Goal: Task Accomplishment & Management: Use online tool/utility

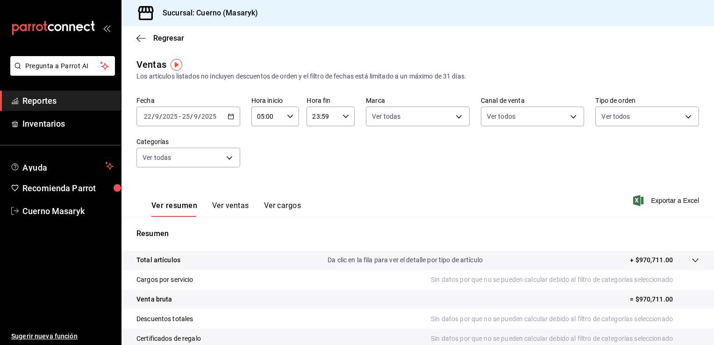
click at [228, 117] on icon "button" at bounding box center [230, 116] width 7 height 7
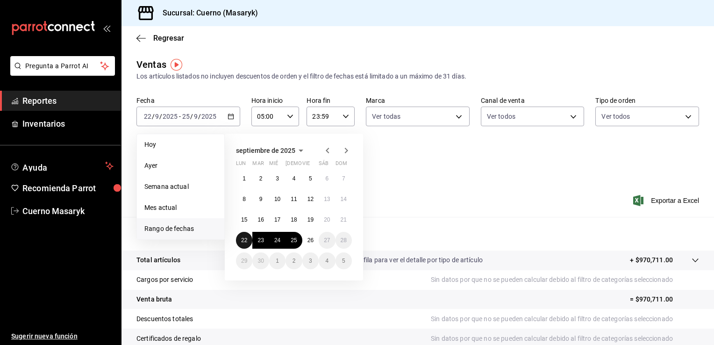
click at [240, 237] on button "22" at bounding box center [244, 240] width 16 height 17
click at [310, 237] on abbr "26" at bounding box center [310, 240] width 6 height 7
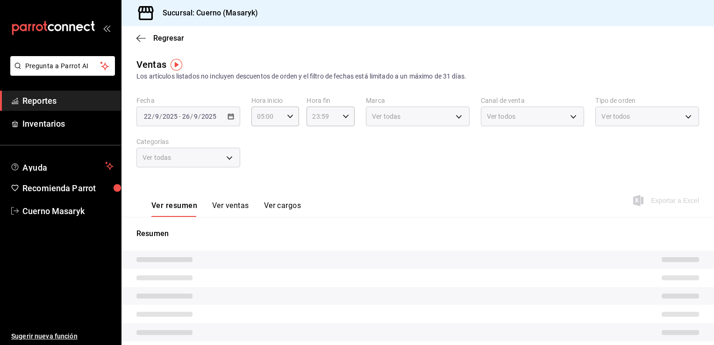
click at [409, 128] on div "Fecha 2025-09-22 22 / 9 / 2025 - 2025-09-26 26 / 9 / 2025 Hora inicio 05:00 Hor…" at bounding box center [417, 137] width 562 height 82
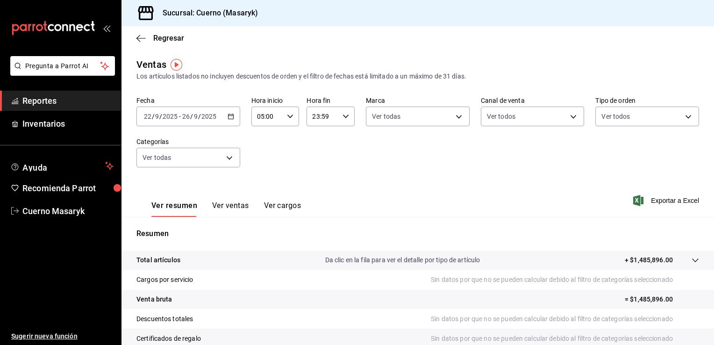
click at [227, 122] on div "2025-09-22 22 / 9 / 2025 - 2025-09-26 26 / 9 / 2025" at bounding box center [188, 116] width 104 height 20
click at [291, 119] on icon "button" at bounding box center [290, 116] width 7 height 7
click at [337, 116] on div at bounding box center [357, 172] width 714 height 345
click at [656, 196] on span "Exportar a Excel" at bounding box center [667, 200] width 64 height 11
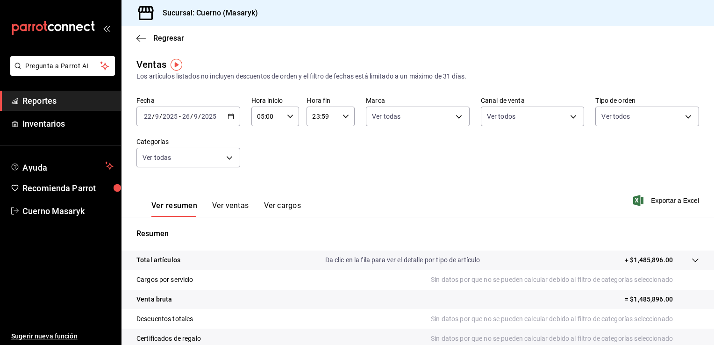
click at [233, 118] on div "2025-09-22 22 / 9 / 2025 - 2025-09-26 26 / 9 / 2025" at bounding box center [188, 116] width 104 height 20
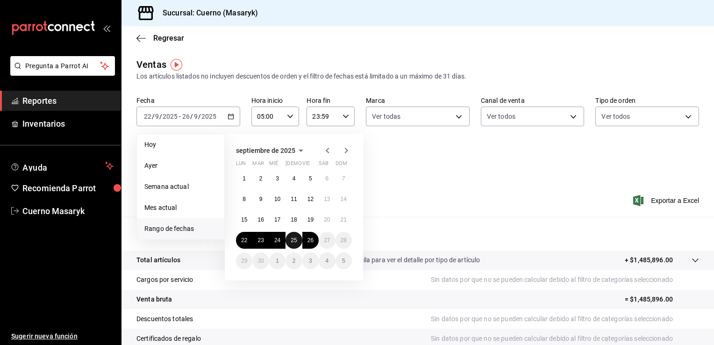
click at [293, 239] on abbr "25" at bounding box center [293, 240] width 6 height 7
click at [315, 242] on button "26" at bounding box center [310, 240] width 16 height 17
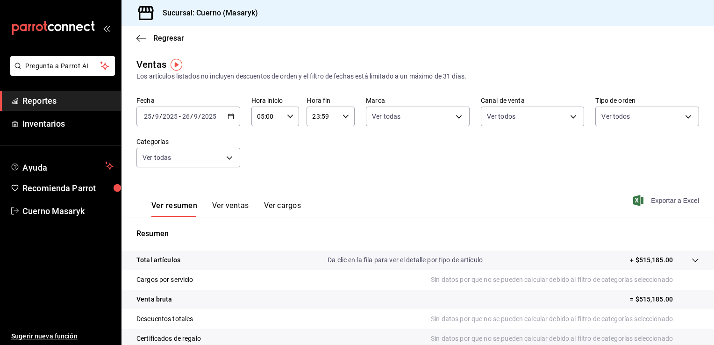
click at [663, 203] on span "Exportar a Excel" at bounding box center [667, 200] width 64 height 11
click at [228, 119] on icon "button" at bounding box center [230, 116] width 7 height 7
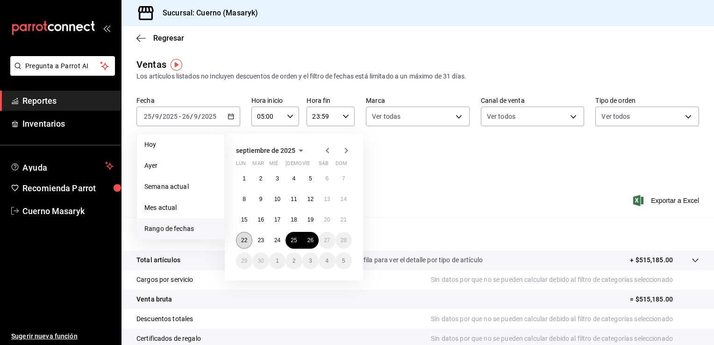
click at [241, 244] on button "22" at bounding box center [244, 240] width 16 height 17
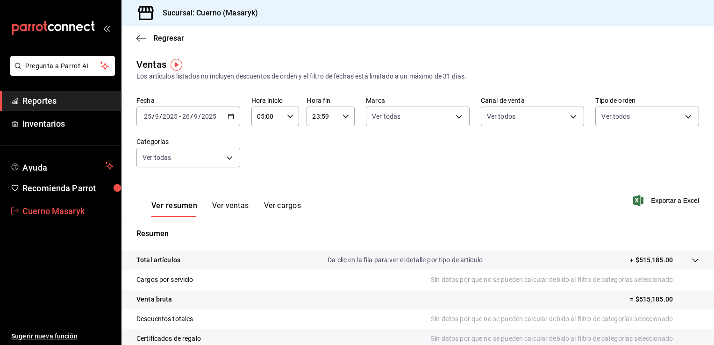
click at [68, 212] on span "Cuerno Masaryk" at bounding box center [67, 211] width 91 height 13
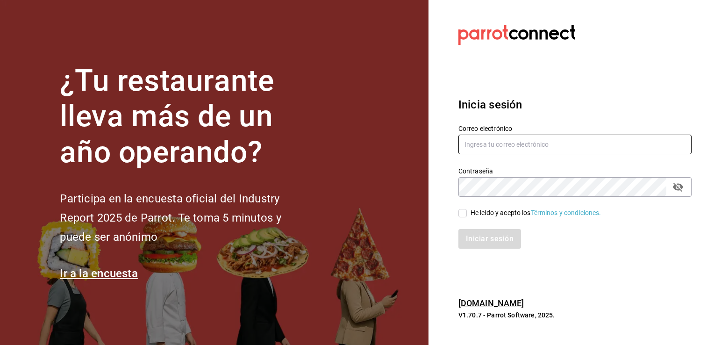
type input "[EMAIL_ADDRESS][DOMAIN_NAME]"
click at [461, 212] on input "He leído y acepto los Términos y condiciones." at bounding box center [462, 213] width 8 height 8
checkbox input "true"
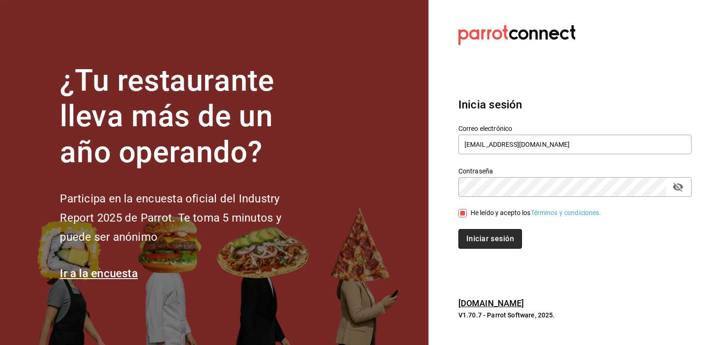
click at [487, 240] on button "Iniciar sesión" at bounding box center [490, 239] width 64 height 20
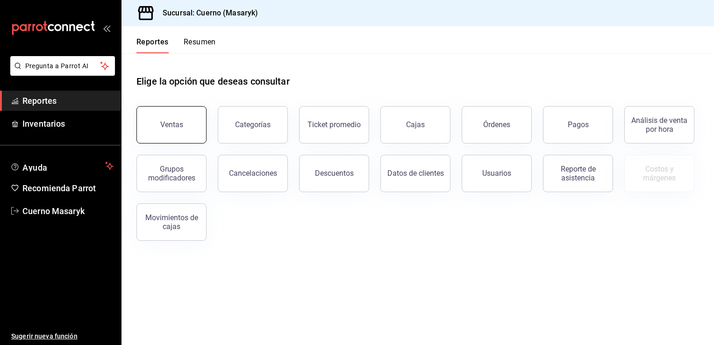
click at [196, 124] on button "Ventas" at bounding box center [171, 124] width 70 height 37
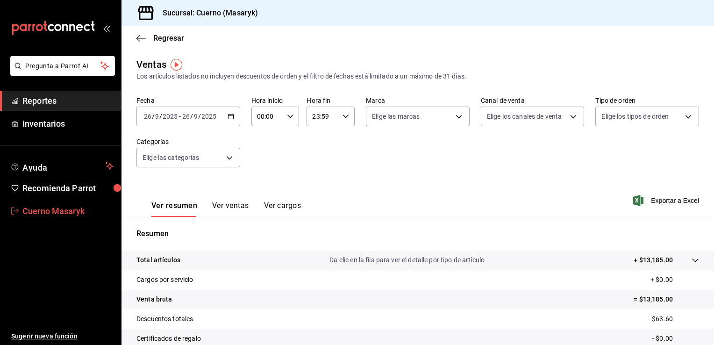
click at [73, 206] on span "Cuerno Masaryk" at bounding box center [67, 211] width 91 height 13
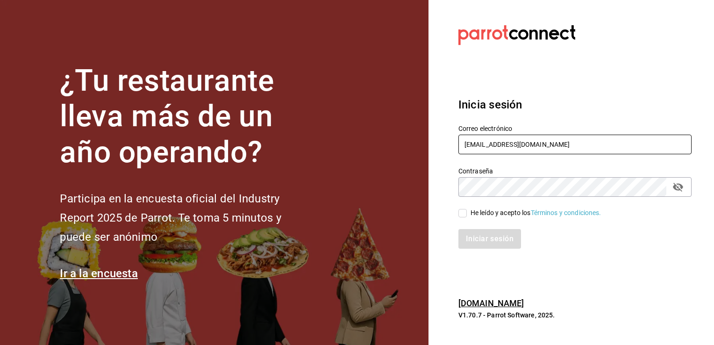
click at [635, 145] on input "[EMAIL_ADDRESS][DOMAIN_NAME]" at bounding box center [574, 144] width 233 height 20
type input "[EMAIL_ADDRESS][DOMAIN_NAME]"
click at [466, 213] on input "He leído y acepto los Términos y condiciones." at bounding box center [462, 213] width 8 height 8
checkbox input "true"
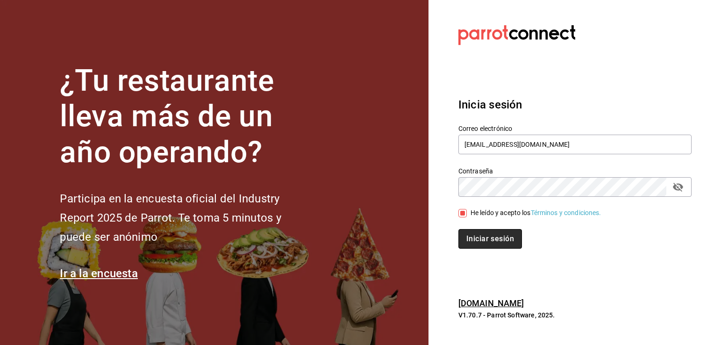
click at [484, 231] on button "Iniciar sesión" at bounding box center [490, 239] width 64 height 20
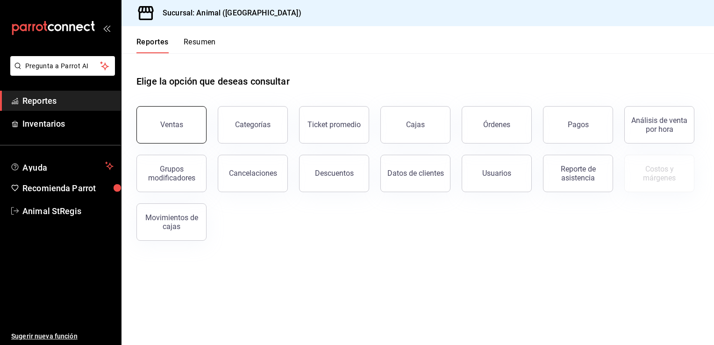
click at [153, 125] on button "Ventas" at bounding box center [171, 124] width 70 height 37
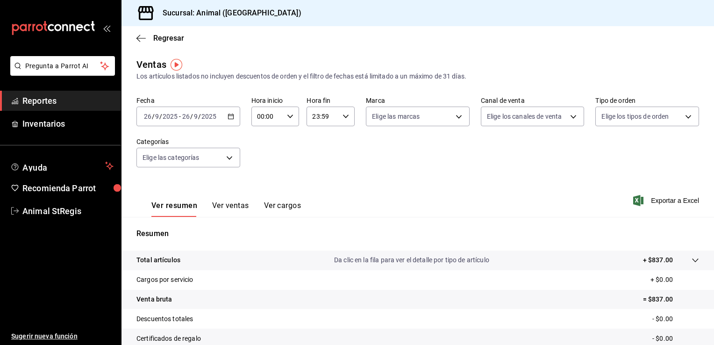
click at [228, 116] on icon "button" at bounding box center [230, 116] width 7 height 7
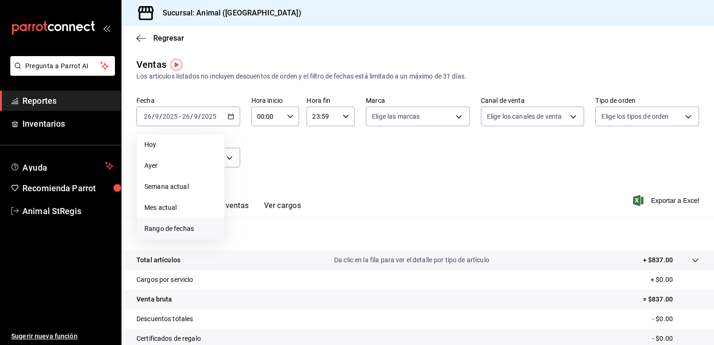
click at [179, 228] on span "Rango de fechas" at bounding box center [180, 229] width 72 height 10
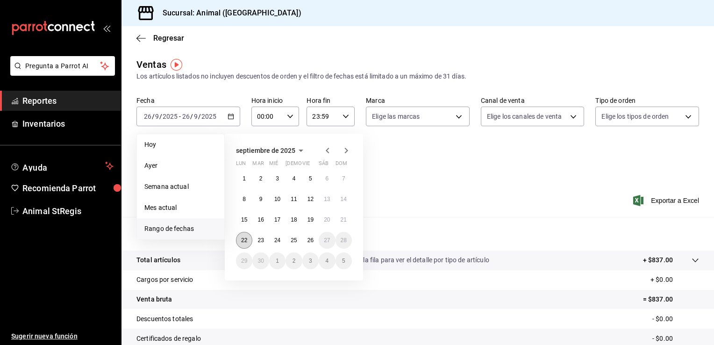
click at [240, 243] on button "22" at bounding box center [244, 240] width 16 height 17
click at [310, 242] on abbr "26" at bounding box center [310, 240] width 6 height 7
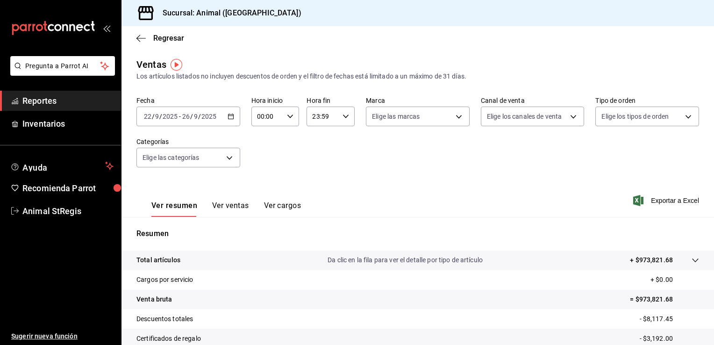
click at [288, 120] on div "00:00 Hora inicio" at bounding box center [275, 116] width 48 height 20
click at [261, 168] on span "05" at bounding box center [261, 164] width 9 height 7
type input "05:00"
click at [341, 119] on div at bounding box center [357, 172] width 714 height 345
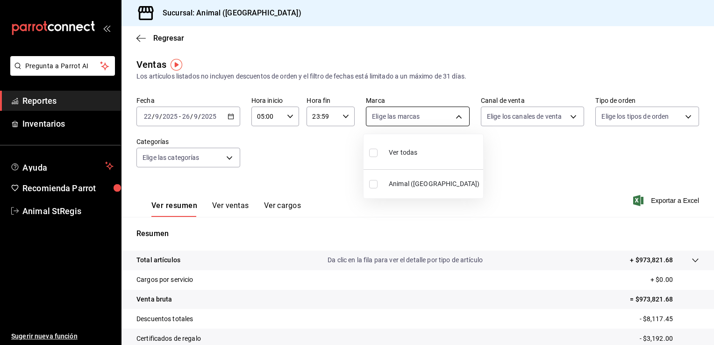
click at [409, 115] on body "Pregunta a Parrot AI Reportes Inventarios Ayuda Recomienda Parrot Animal StRegi…" at bounding box center [357, 172] width 714 height 345
click at [424, 142] on li "Ver todas" at bounding box center [423, 152] width 120 height 28
type input "3f39fcdc-c8c4-4fff-883a-47b345d9391c"
checkbox input "true"
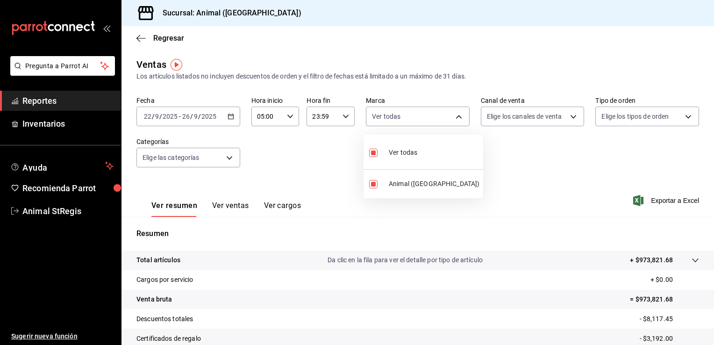
click at [513, 115] on div at bounding box center [357, 172] width 714 height 345
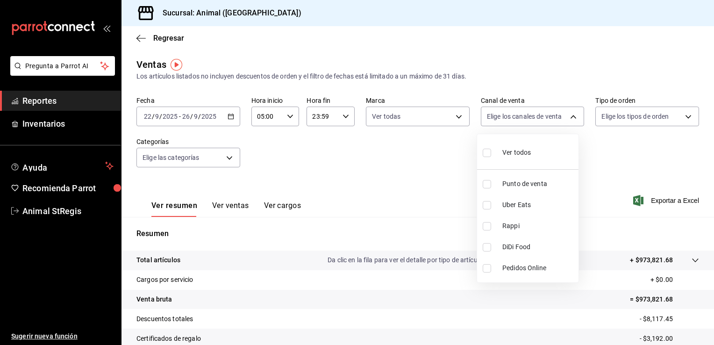
click at [513, 115] on body "Pregunta a Parrot AI Reportes Inventarios Ayuda Recomienda Parrot Animal StRegi…" at bounding box center [357, 172] width 714 height 345
click at [502, 167] on ul "Ver todos Punto de venta Uber Eats Rappi DiDi Food Pedidos Online" at bounding box center [527, 208] width 101 height 148
click at [505, 161] on div "Ver todos" at bounding box center [506, 151] width 48 height 20
type input "PARROT,UBER_EATS,RAPPI,DIDI_FOOD,ONLINE"
checkbox input "true"
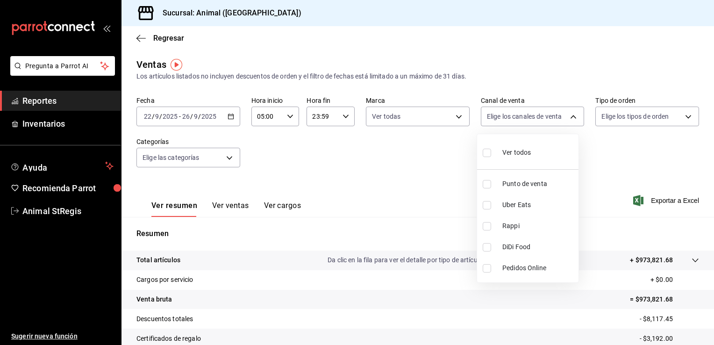
checkbox input "true"
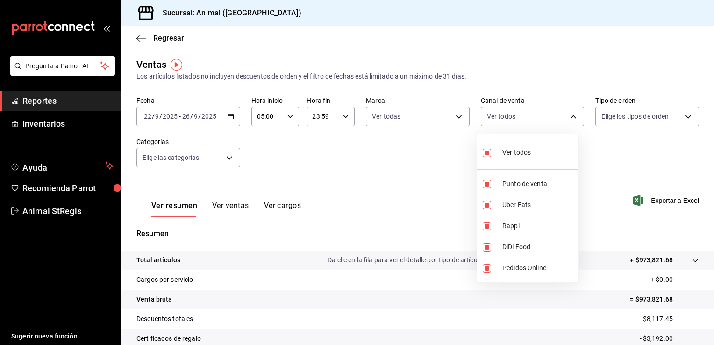
click at [629, 121] on div at bounding box center [357, 172] width 714 height 345
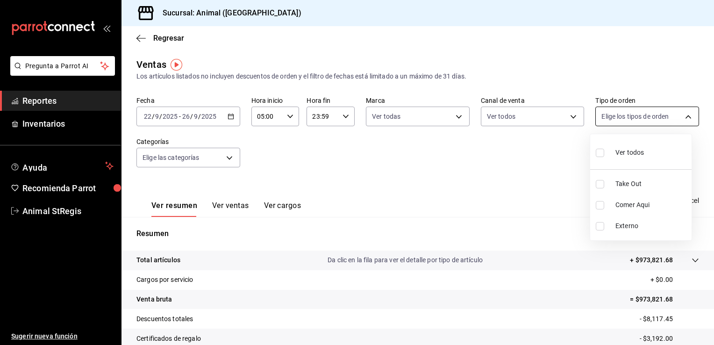
click at [624, 120] on body "Pregunta a Parrot AI Reportes Inventarios Ayuda Recomienda Parrot Animal StRegi…" at bounding box center [357, 172] width 714 height 345
click at [615, 143] on div "Ver todos" at bounding box center [619, 151] width 48 height 20
type input "3f245141-8cb2-4099-bf0f-bc16ed99609a,be50bec9-a7ef-41cc-9154-7015b9ad380c,EXTER…"
checkbox input "true"
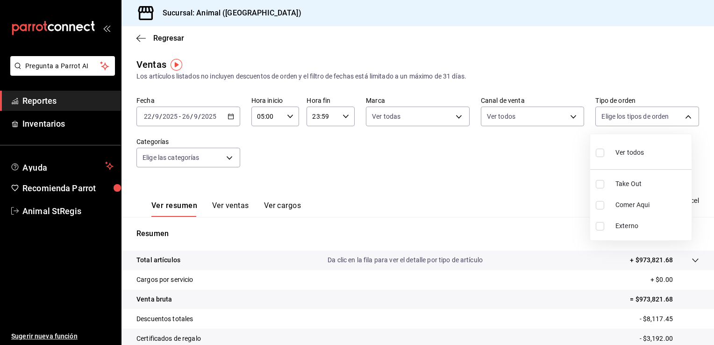
checkbox input "true"
click at [239, 157] on div at bounding box center [357, 172] width 714 height 345
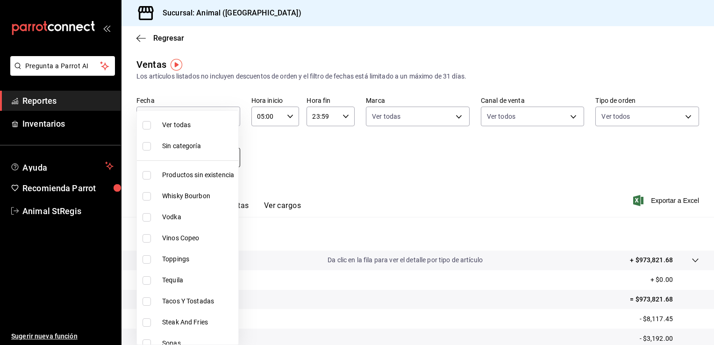
click at [233, 157] on body "Pregunta a Parrot AI Reportes Inventarios Ayuda Recomienda Parrot Animal StRegi…" at bounding box center [357, 172] width 714 height 345
click at [203, 125] on span "Ver todas" at bounding box center [198, 125] width 72 height 10
type input "ab590da7-d0c4-47a8-ac4f-44aecaaca930,928f1d8c-49b4-4cad-a5c8-35f7885dcb7c,2440b…"
checkbox input "true"
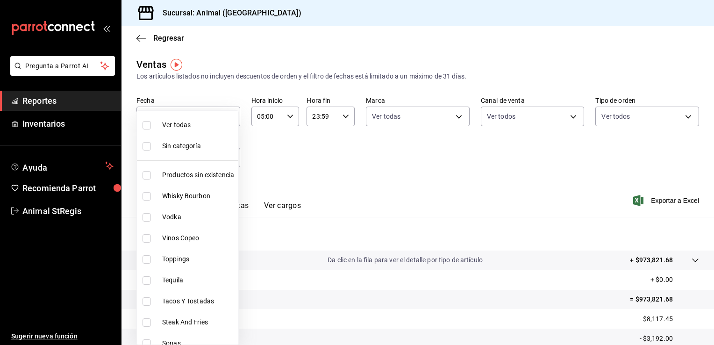
checkbox input "true"
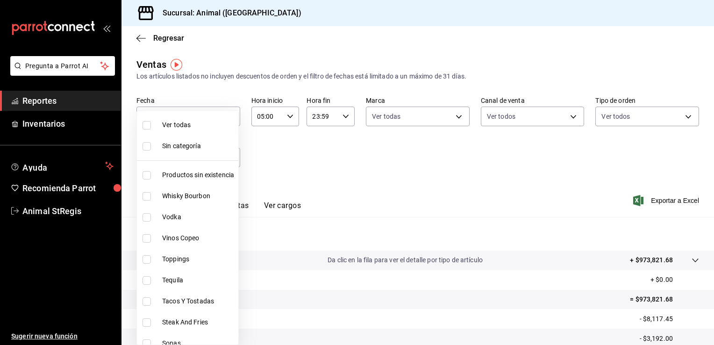
checkbox input "true"
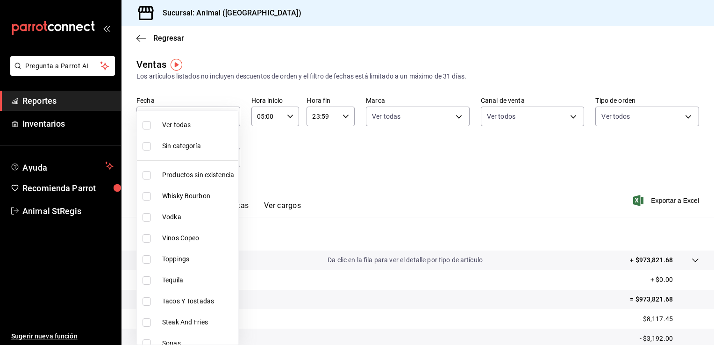
checkbox input "true"
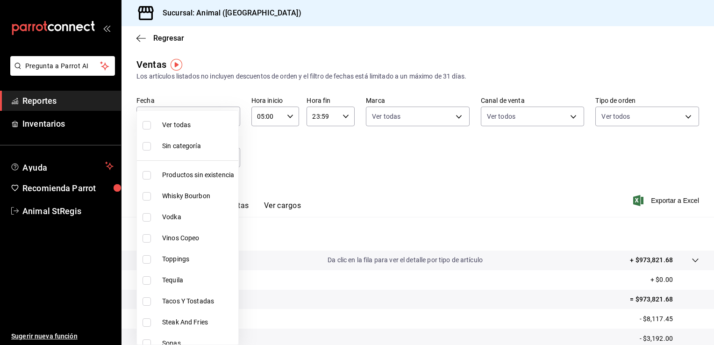
checkbox input "true"
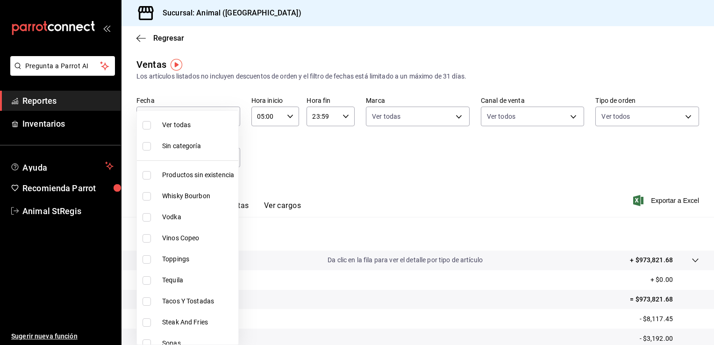
checkbox input "true"
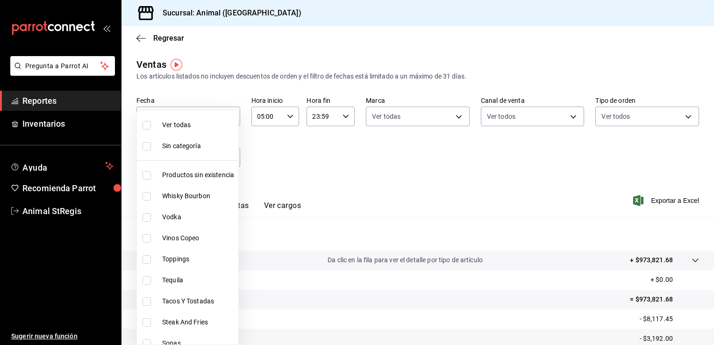
checkbox input "true"
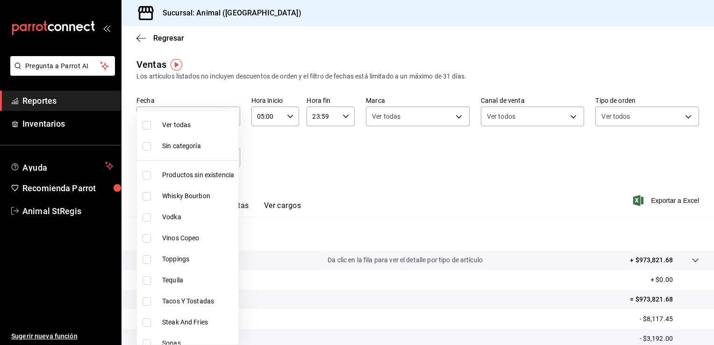
checkbox input "true"
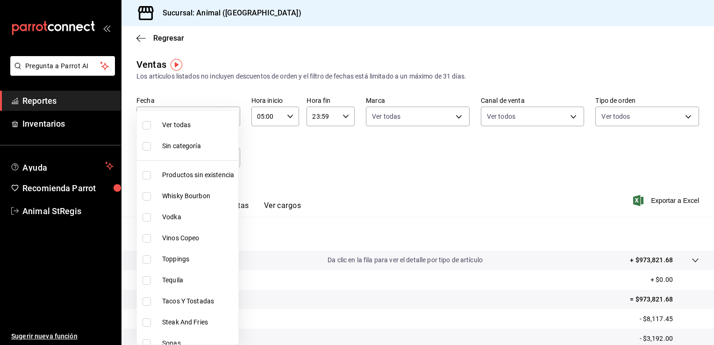
checkbox input "true"
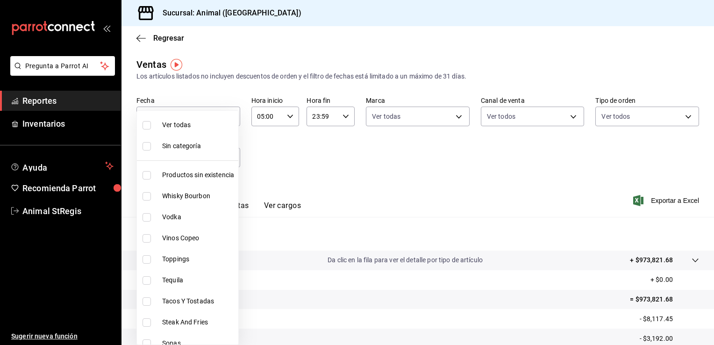
checkbox input "true"
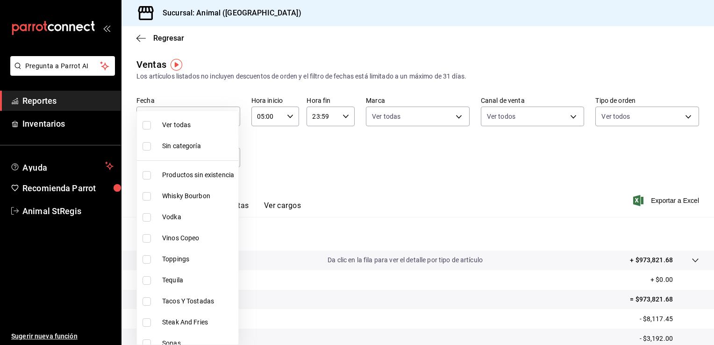
checkbox input "true"
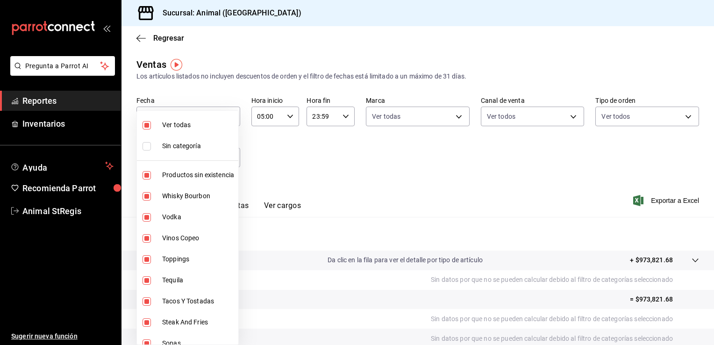
click at [408, 165] on div at bounding box center [357, 172] width 714 height 345
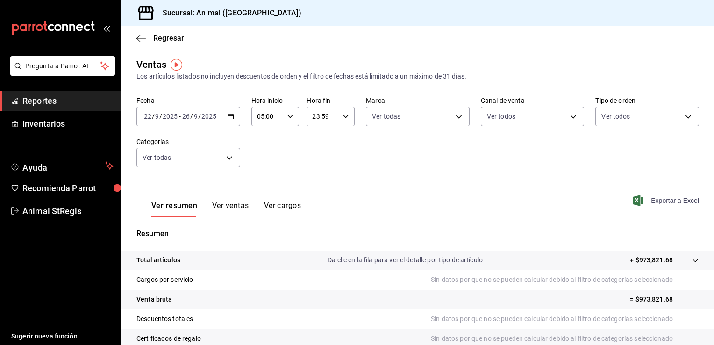
click at [664, 201] on span "Exportar a Excel" at bounding box center [667, 200] width 64 height 11
